Goal: Task Accomplishment & Management: Manage account settings

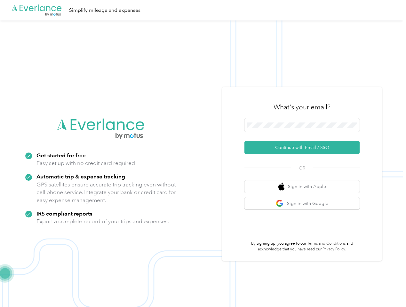
click at [203, 154] on img at bounding box center [201, 173] width 403 height 307
click at [203, 10] on div ".cls-1 { fill: #00adee; } .cls-2 { fill: #fff; } .cls-3 { fill: #707372; } .cls…" at bounding box center [201, 10] width 403 height 20
click at [305, 147] on button "Continue with Email / SSO" at bounding box center [301, 147] width 115 height 13
click at [305, 186] on button "Sign in with Apple" at bounding box center [301, 186] width 115 height 12
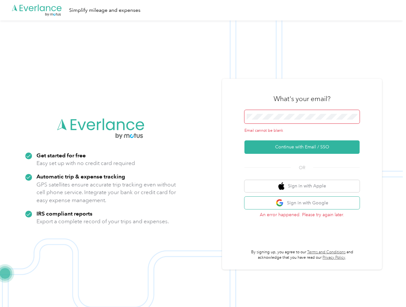
click at [305, 203] on button "Sign in with Google" at bounding box center [301, 203] width 115 height 12
